Goal: Entertainment & Leisure: Consume media (video, audio)

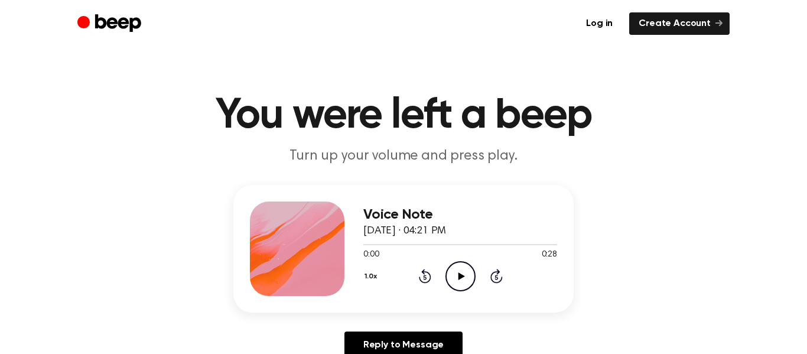
click at [456, 264] on icon "Play Audio" at bounding box center [461, 276] width 30 height 30
click at [453, 280] on icon "Play Audio" at bounding box center [461, 276] width 30 height 30
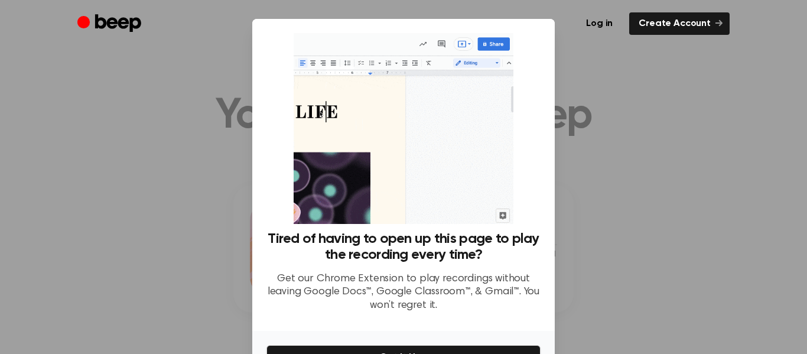
scroll to position [73, 0]
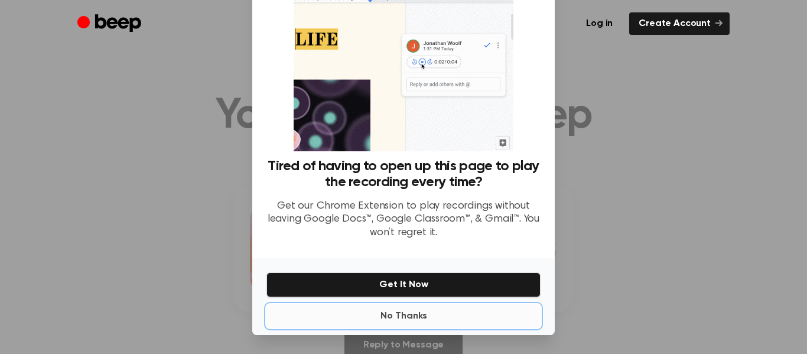
click at [398, 313] on button "No Thanks" at bounding box center [404, 316] width 274 height 24
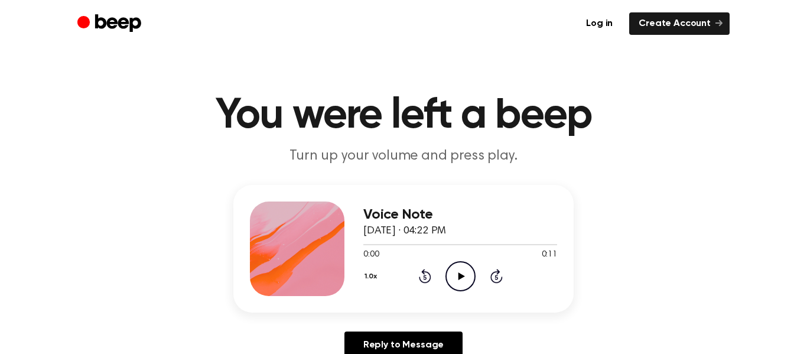
click at [467, 274] on icon "Play Audio" at bounding box center [461, 276] width 30 height 30
click at [457, 274] on icon "Play Audio" at bounding box center [461, 276] width 30 height 30
click at [447, 273] on icon "Play Audio" at bounding box center [461, 276] width 30 height 30
click at [450, 277] on icon "Play Audio" at bounding box center [461, 276] width 30 height 30
click at [455, 274] on icon "Play Audio" at bounding box center [461, 276] width 30 height 30
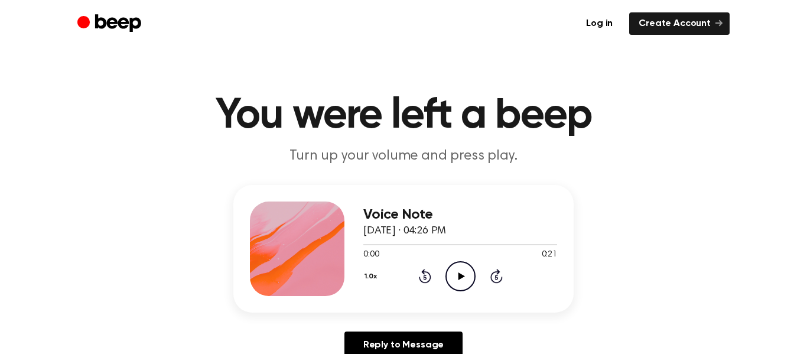
click at [454, 275] on icon "Play Audio" at bounding box center [461, 276] width 30 height 30
click at [472, 284] on circle at bounding box center [460, 276] width 29 height 29
click at [456, 281] on icon "Play Audio" at bounding box center [461, 276] width 30 height 30
click at [457, 272] on icon "Play Audio" at bounding box center [461, 276] width 30 height 30
click at [457, 272] on icon "Pause Audio" at bounding box center [461, 276] width 30 height 30
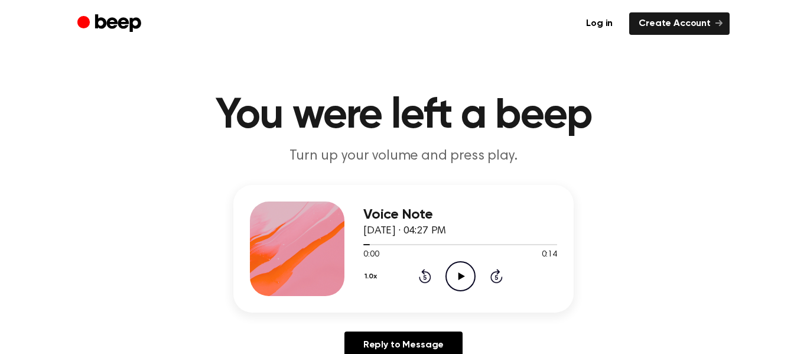
click at [452, 274] on icon "Play Audio" at bounding box center [461, 276] width 30 height 30
